Goal: Task Accomplishment & Management: Use online tool/utility

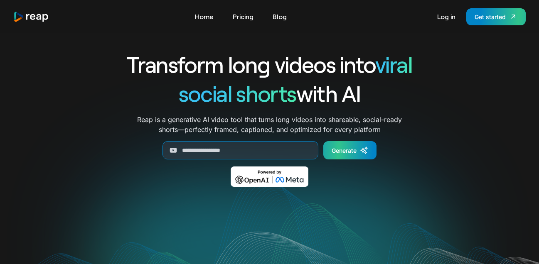
click at [360, 152] on icon "Generate Form" at bounding box center [364, 150] width 8 height 8
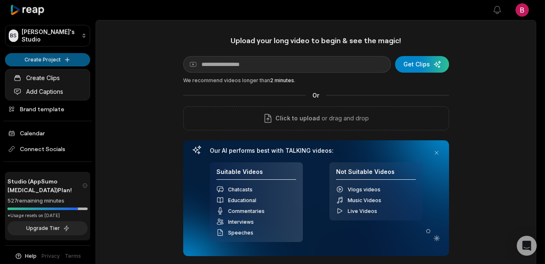
click at [68, 60] on html "BS Brent's Studio Create Project Home Projects Brand template Calendar Connect …" at bounding box center [272, 132] width 545 height 264
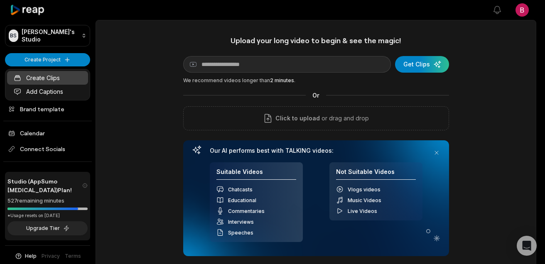
click at [63, 78] on link "Create Clips" at bounding box center [47, 78] width 81 height 14
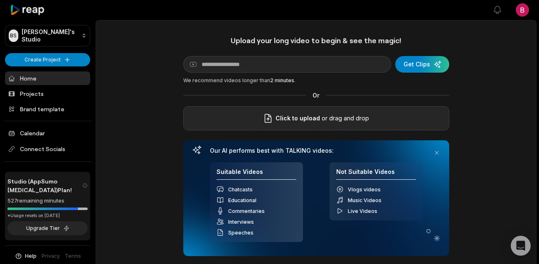
click at [337, 123] on p "or drag and drop" at bounding box center [344, 118] width 49 height 10
click at [326, 124] on div "Click to upload or drag and drop" at bounding box center [316, 118] width 266 height 24
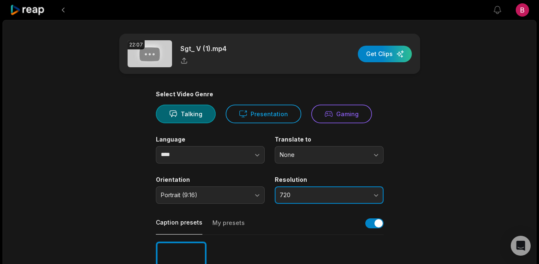
click at [336, 198] on span "720" at bounding box center [323, 195] width 87 height 7
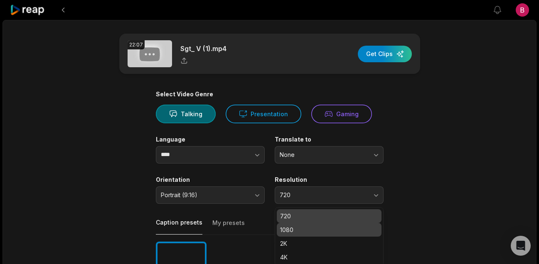
click at [317, 232] on p "1080" at bounding box center [329, 230] width 98 height 9
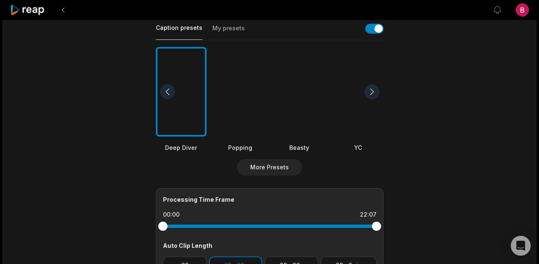
scroll to position [236, 0]
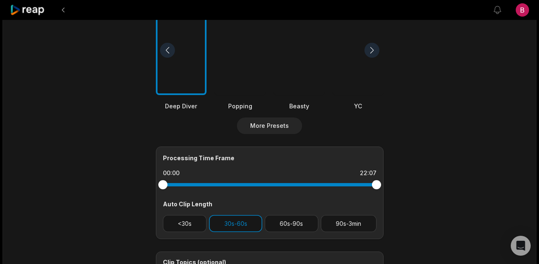
click at [317, 72] on div at bounding box center [299, 50] width 51 height 90
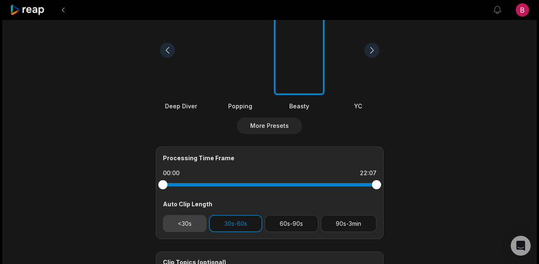
click at [194, 222] on button "<30s" at bounding box center [185, 223] width 44 height 17
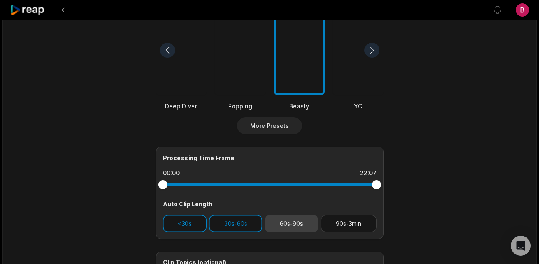
click at [282, 220] on button "60s-90s" at bounding box center [292, 223] width 54 height 17
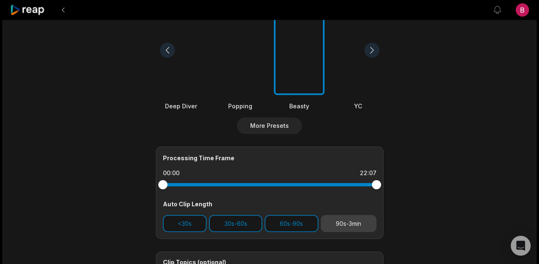
click at [357, 226] on button "90s-3min" at bounding box center [349, 223] width 56 height 17
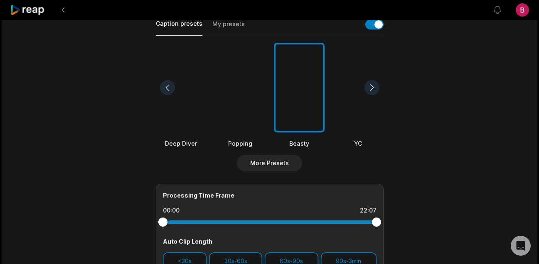
scroll to position [0, 0]
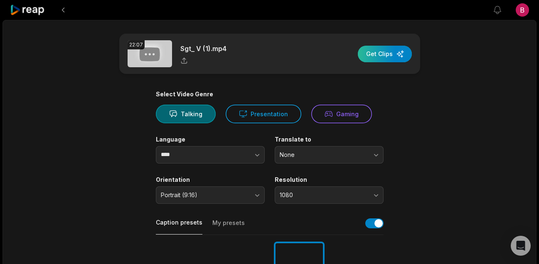
click at [394, 56] on div "button" at bounding box center [385, 54] width 54 height 17
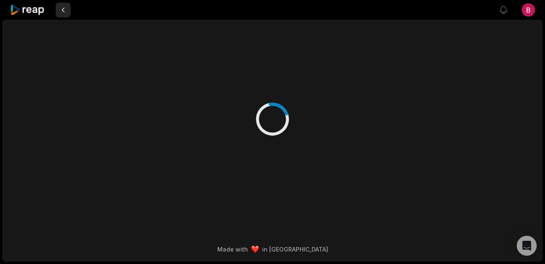
click at [63, 10] on button at bounding box center [63, 9] width 15 height 15
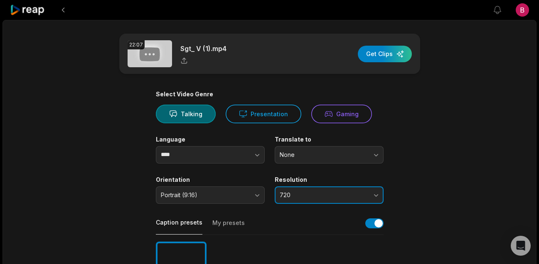
click at [361, 190] on button "720" at bounding box center [329, 195] width 109 height 17
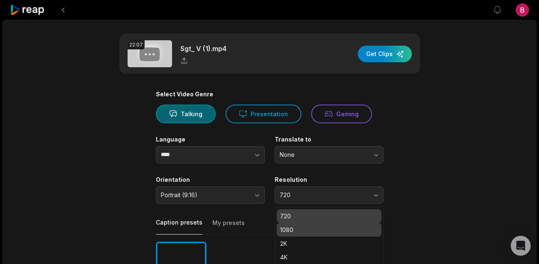
click at [319, 234] on p "1080" at bounding box center [329, 230] width 98 height 9
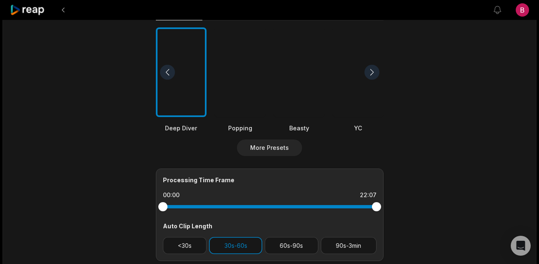
scroll to position [335, 0]
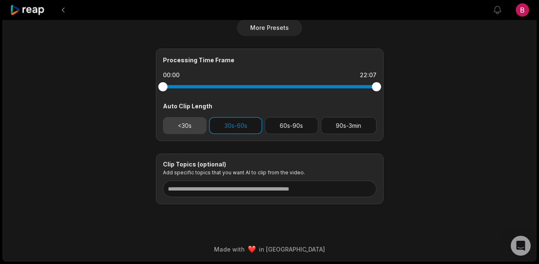
click at [187, 121] on button "<30s" at bounding box center [185, 125] width 44 height 17
click at [293, 130] on button "60s-90s" at bounding box center [292, 125] width 54 height 17
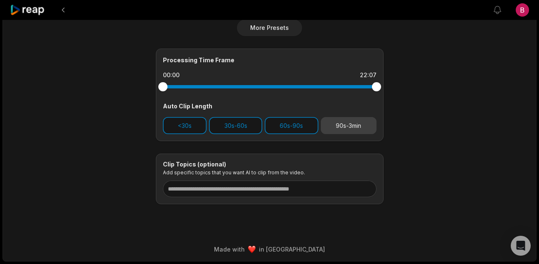
click at [371, 126] on button "90s-3min" at bounding box center [349, 125] width 56 height 17
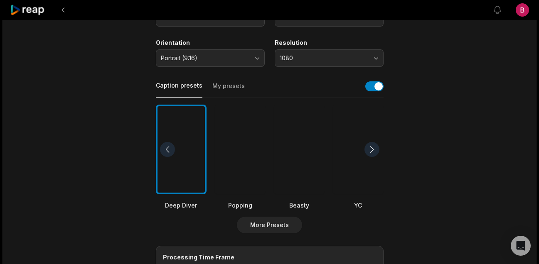
scroll to position [0, 0]
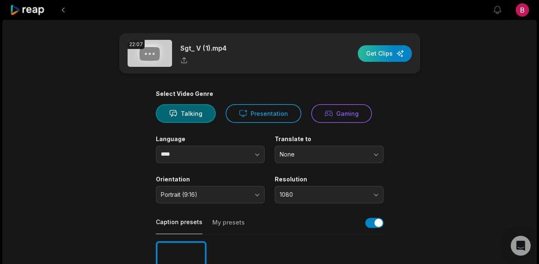
click at [383, 52] on div "button" at bounding box center [385, 53] width 54 height 17
click at [387, 57] on div "button" at bounding box center [385, 53] width 54 height 17
click at [380, 54] on div "button" at bounding box center [385, 53] width 54 height 17
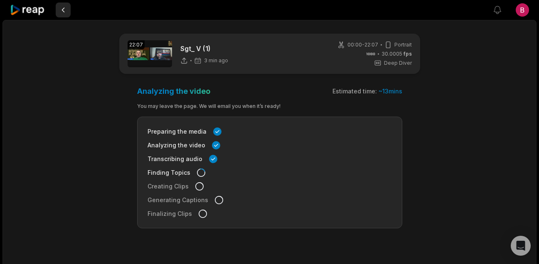
click at [65, 13] on button at bounding box center [63, 9] width 15 height 15
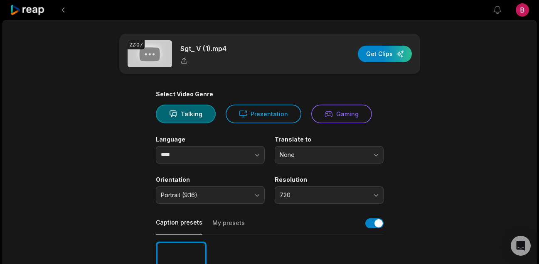
scroll to position [0, 0]
click at [66, 9] on button at bounding box center [63, 9] width 15 height 15
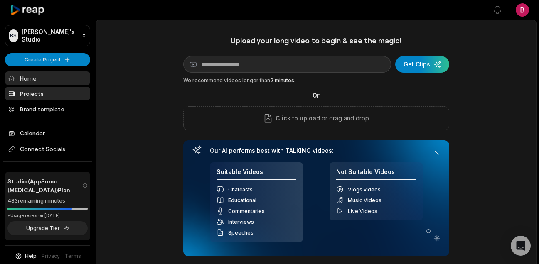
click at [53, 98] on link "Projects" at bounding box center [47, 94] width 85 height 14
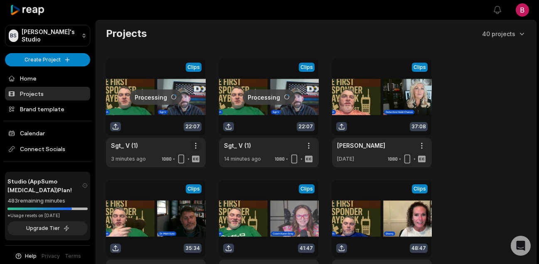
click at [197, 148] on html "[PERSON_NAME] Studio Create Project Home Projects Brand template Calendar Conne…" at bounding box center [269, 132] width 539 height 264
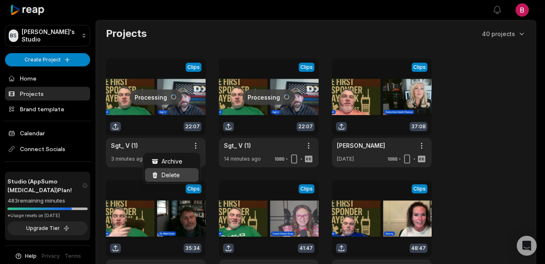
click at [180, 171] on div "Delete" at bounding box center [172, 175] width 54 height 14
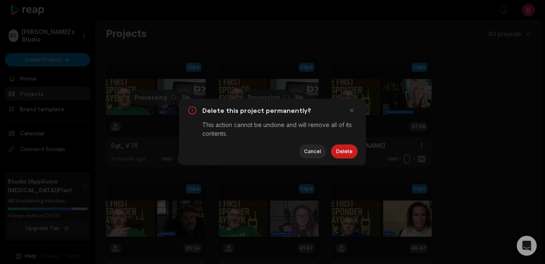
click at [342, 150] on button "Delete" at bounding box center [344, 152] width 27 height 14
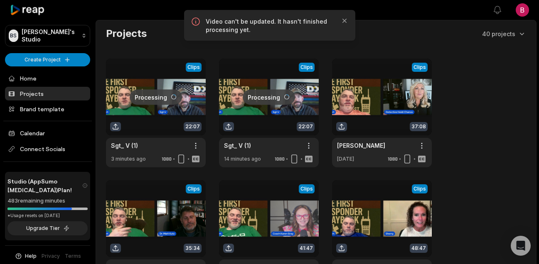
click at [260, 146] on link at bounding box center [269, 113] width 100 height 109
